Goal: Find specific page/section: Find specific page/section

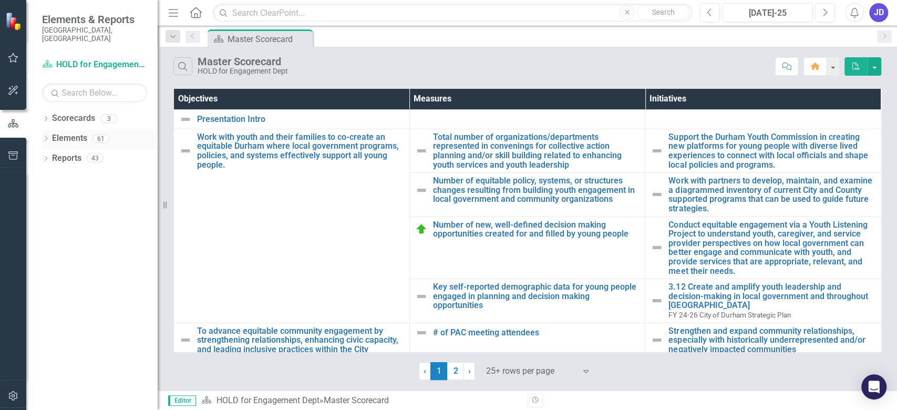
click at [47, 137] on icon "Dropdown" at bounding box center [45, 140] width 7 height 6
click at [47, 117] on icon "Dropdown" at bounding box center [45, 120] width 7 height 6
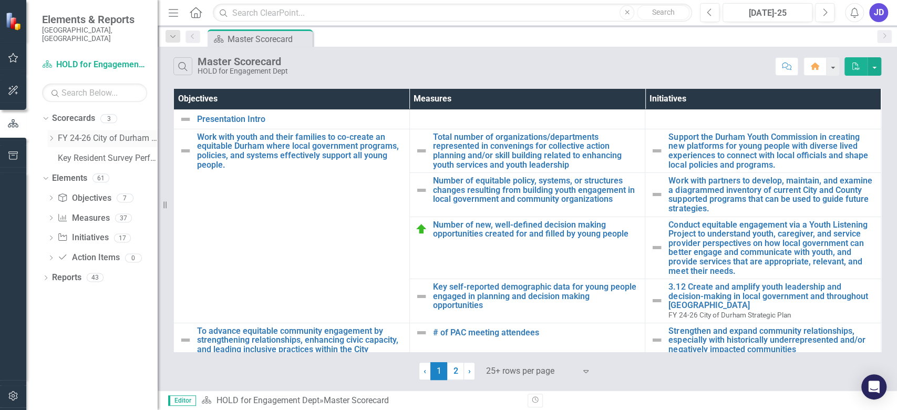
click at [49, 135] on icon "Dropdown" at bounding box center [51, 138] width 8 height 6
click at [84, 152] on link "HOLD for Engagement Dept" at bounding box center [112, 158] width 89 height 12
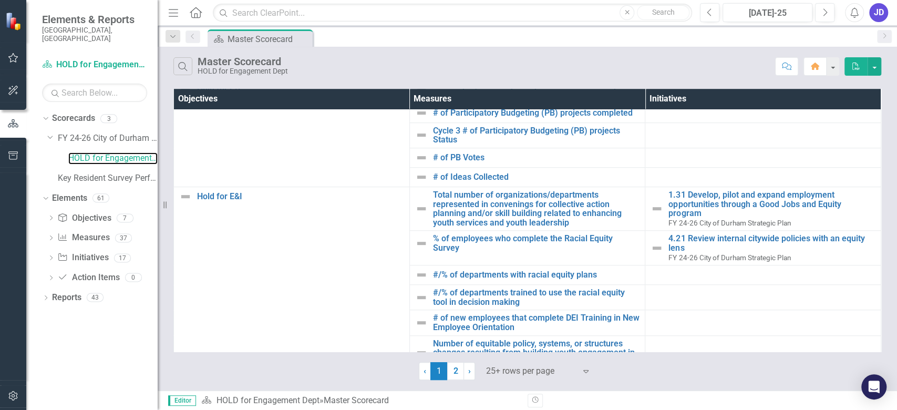
scroll to position [633, 0]
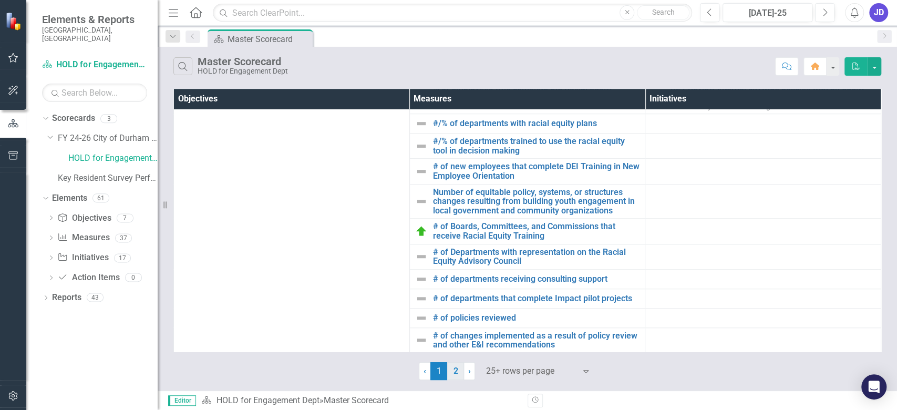
click at [458, 365] on link "2" at bounding box center [455, 371] width 17 height 18
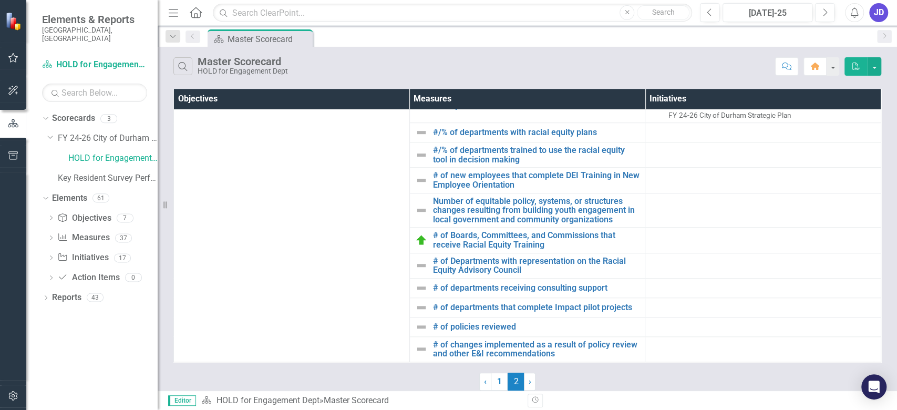
scroll to position [0, 0]
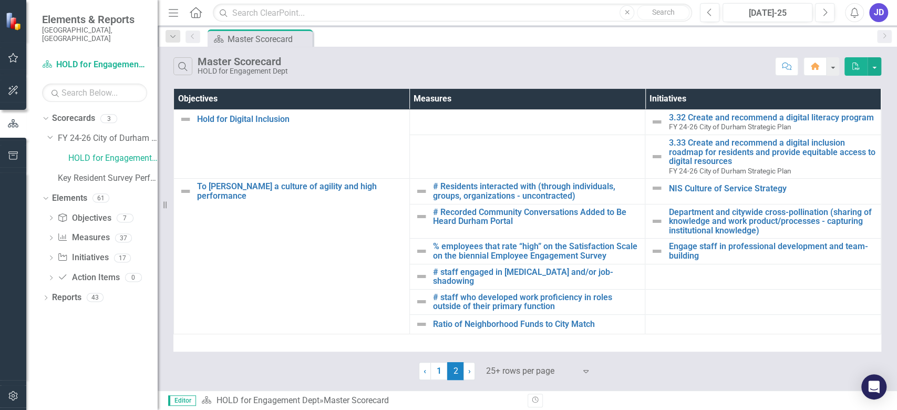
click at [829, 337] on div "Objectives Measures Initiatives Hold for Digital Inclusion Edit Edit Objective …" at bounding box center [527, 220] width 708 height 263
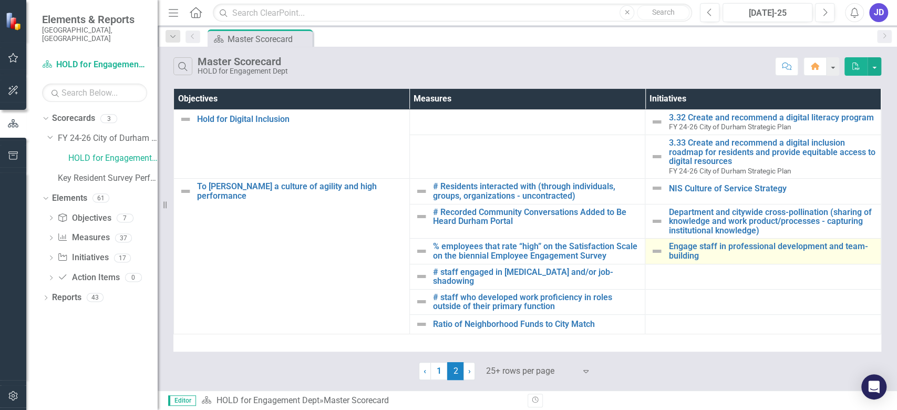
drag, startPoint x: 896, startPoint y: 299, endPoint x: 881, endPoint y: 262, distance: 39.6
click at [881, 262] on div "Objectives Measures Initiatives Hold for Digital Inclusion Edit Edit Objective …" at bounding box center [528, 233] width 740 height 294
click at [881, 262] on td "Engage staff in professional development and team-building Edit Edit Initiative…" at bounding box center [764, 251] width 236 height 25
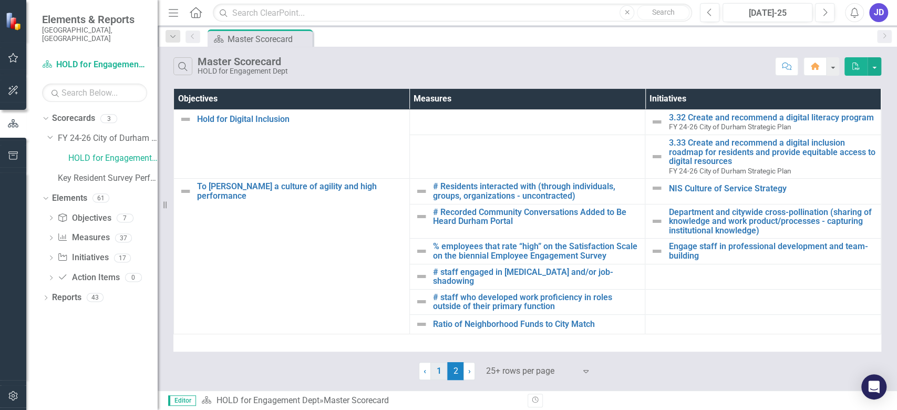
click at [438, 371] on link "1" at bounding box center [439, 371] width 17 height 18
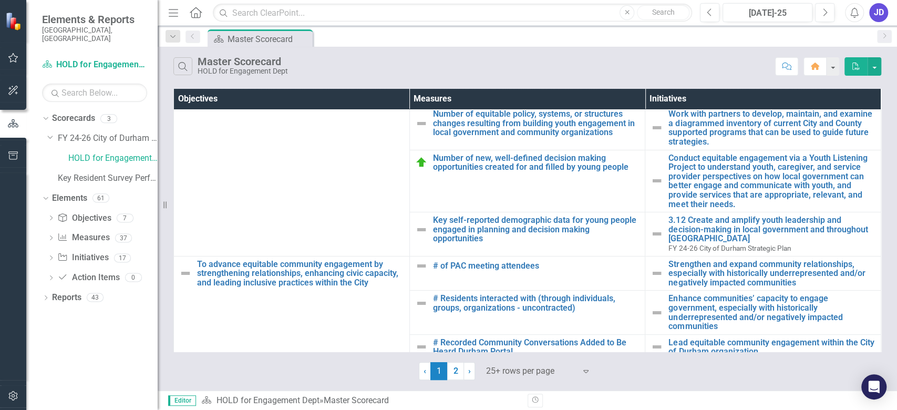
scroll to position [78, 0]
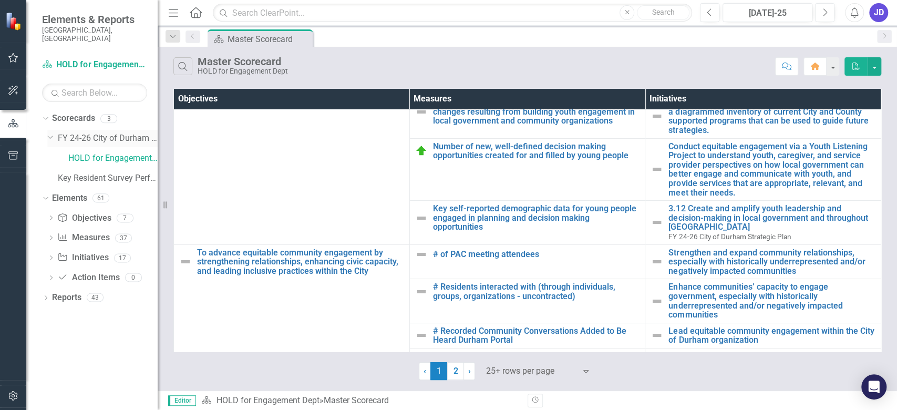
click at [50, 132] on icon "Dropdown" at bounding box center [50, 136] width 6 height 8
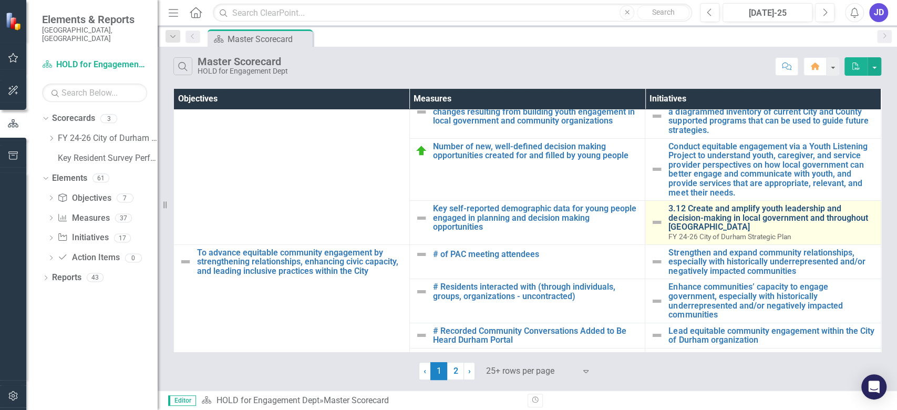
click at [699, 213] on link "3.12 Create and amplify youth leadership and decision-making in local governmen…" at bounding box center [772, 218] width 207 height 28
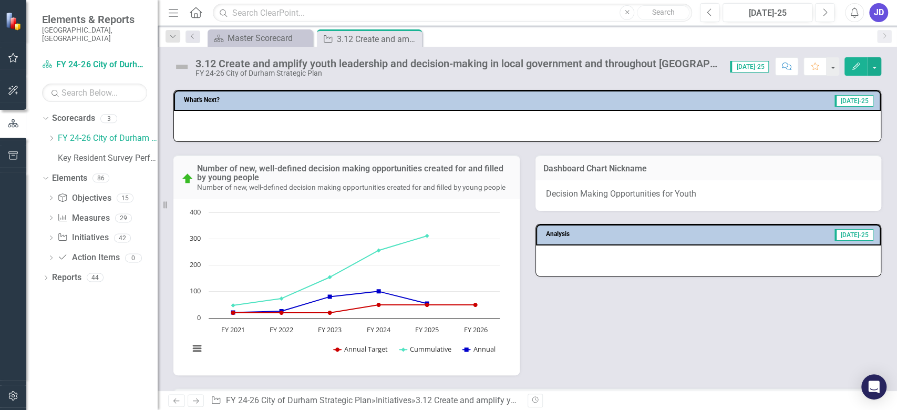
scroll to position [507, 0]
